Goal: Find specific page/section: Find specific page/section

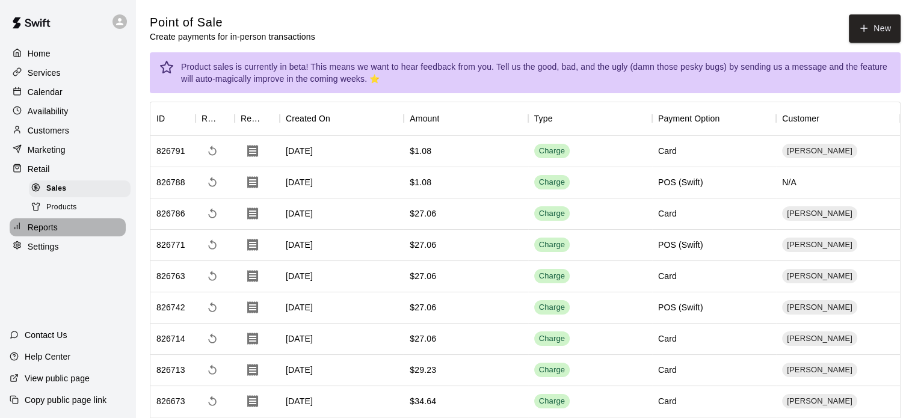
click at [50, 233] on p "Reports" at bounding box center [43, 227] width 30 height 12
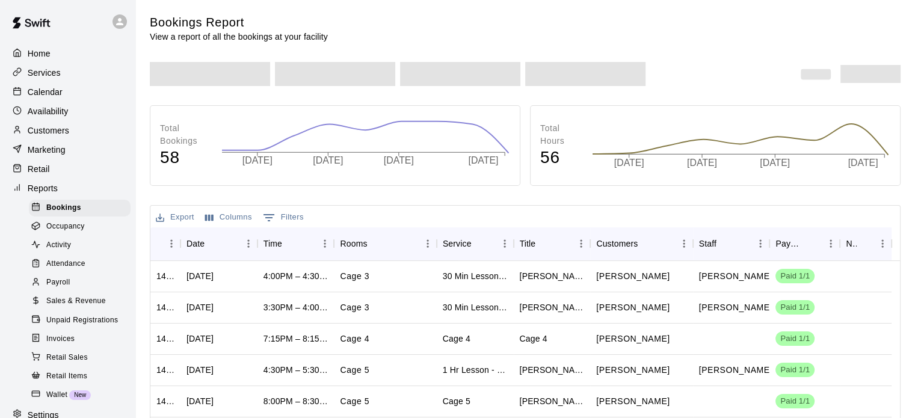
click at [64, 307] on span "Sales & Revenue" at bounding box center [76, 301] width 60 height 12
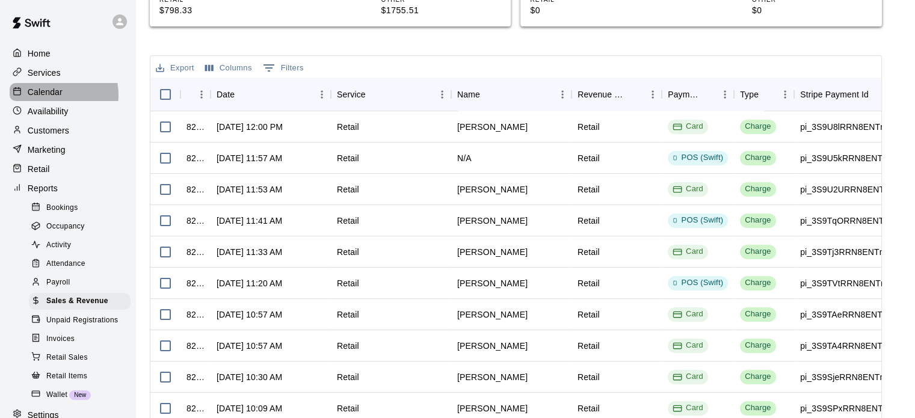
click at [51, 97] on p "Calendar" at bounding box center [45, 92] width 35 height 12
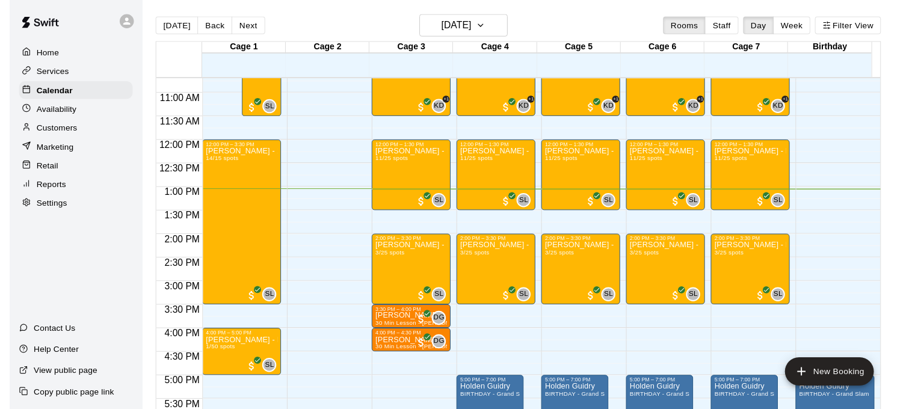
scroll to position [514, 0]
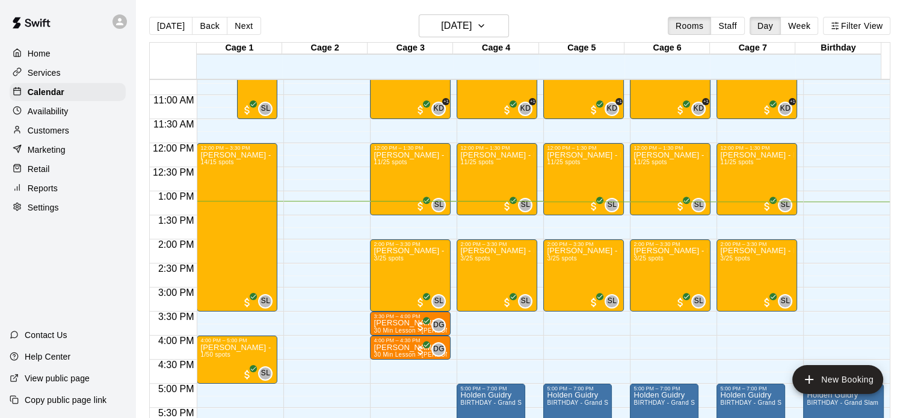
click at [54, 194] on p "Reports" at bounding box center [43, 188] width 30 height 12
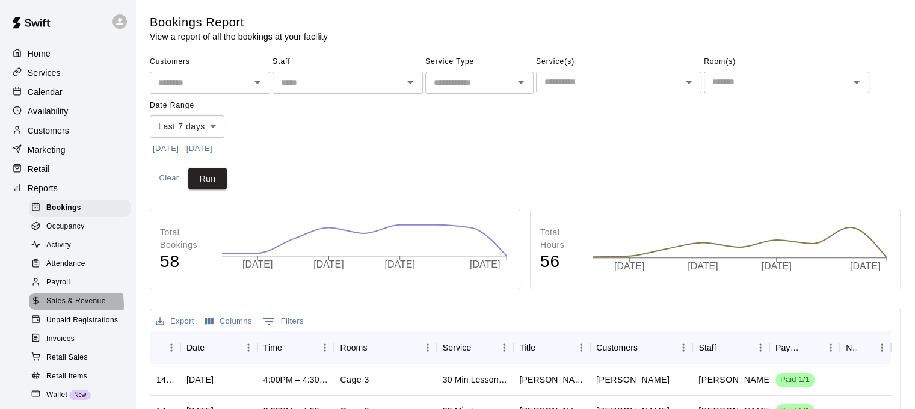
click at [72, 307] on span "Sales & Revenue" at bounding box center [76, 301] width 60 height 12
